Goal: Task Accomplishment & Management: Use online tool/utility

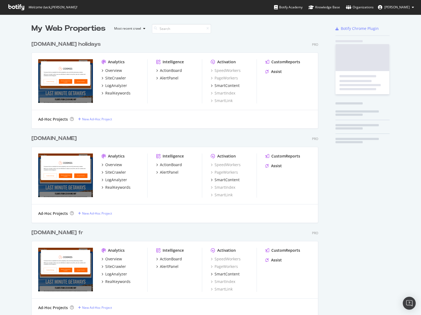
scroll to position [656, 287]
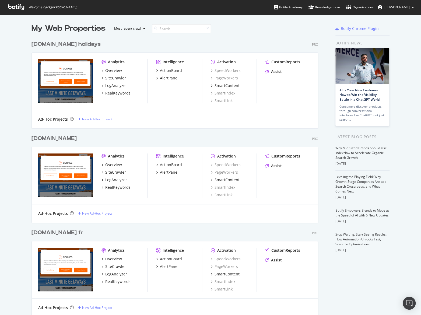
click at [52, 140] on div "[DOMAIN_NAME]" at bounding box center [53, 139] width 45 height 8
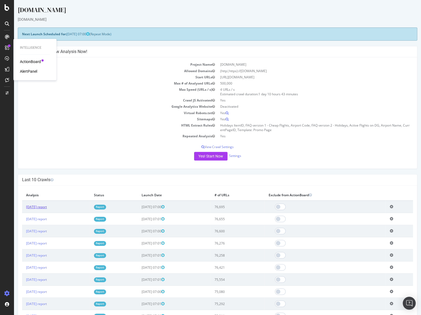
click at [47, 206] on link "[DATE] report" at bounding box center [36, 207] width 21 height 5
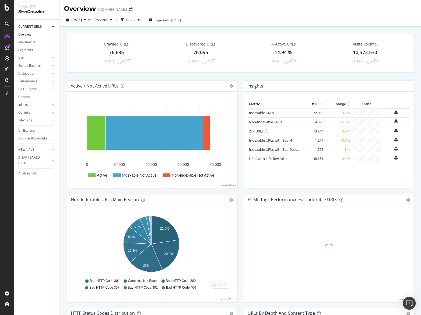
drag, startPoint x: 29, startPoint y: 131, endPoint x: 32, endPoint y: 128, distance: 3.4
click at [29, 131] on div "Url Explorer" at bounding box center [26, 131] width 17 height 6
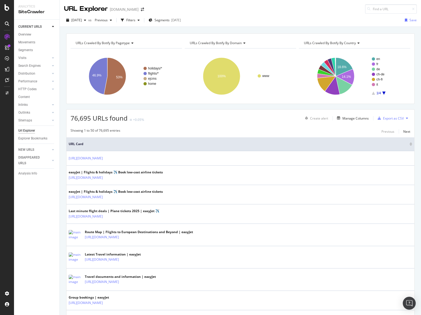
click at [170, 19] on span "Segments" at bounding box center [161, 20] width 15 height 5
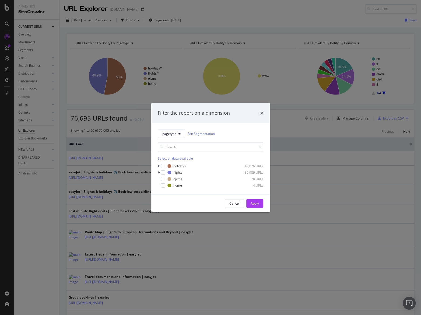
click at [180, 134] on icon "modal" at bounding box center [179, 133] width 2 height 3
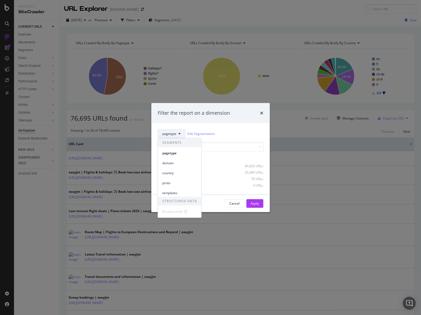
click at [171, 172] on span "country" at bounding box center [179, 172] width 35 height 5
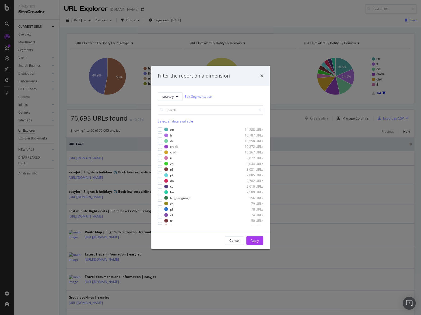
click at [261, 78] on icon "times" at bounding box center [261, 75] width 3 height 4
